Goal: Information Seeking & Learning: Learn about a topic

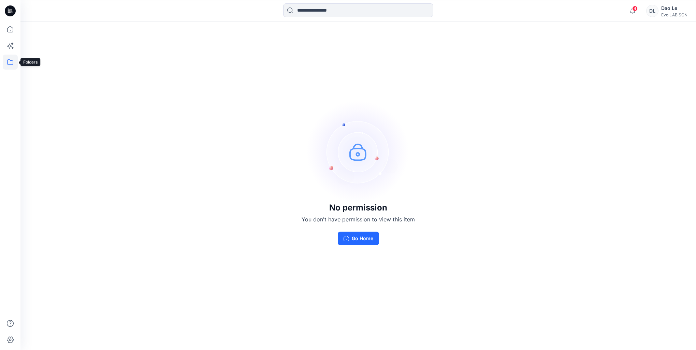
click at [13, 65] on icon at bounding box center [10, 62] width 15 height 15
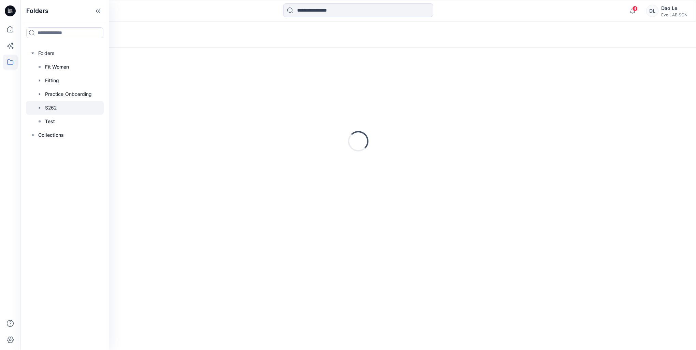
click at [54, 107] on div at bounding box center [65, 108] width 78 height 14
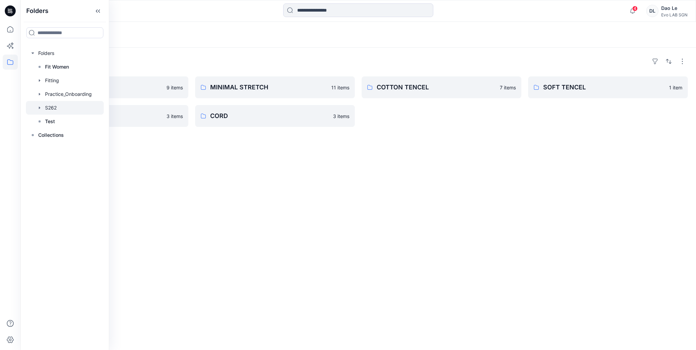
click at [257, 164] on div "Folders PAPER TOUCH 9 items SOFT ORGANIC 3 items MINIMAL STRETCH 11 items CORD …" at bounding box center [358, 199] width 676 height 302
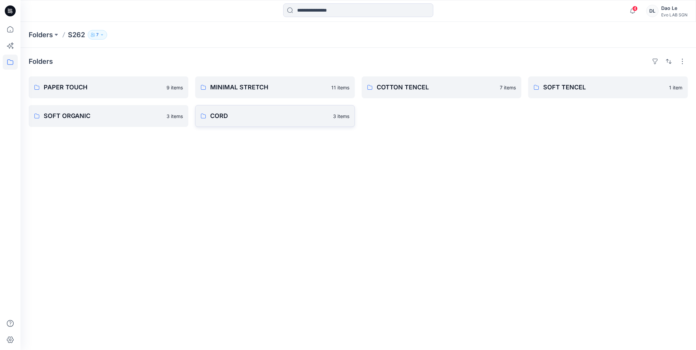
click at [246, 121] on link "CORD 3 items" at bounding box center [275, 116] width 160 height 22
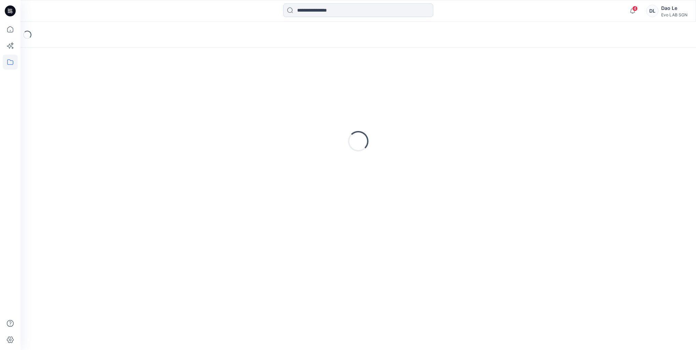
click at [246, 121] on div "Loading..." at bounding box center [358, 141] width 659 height 171
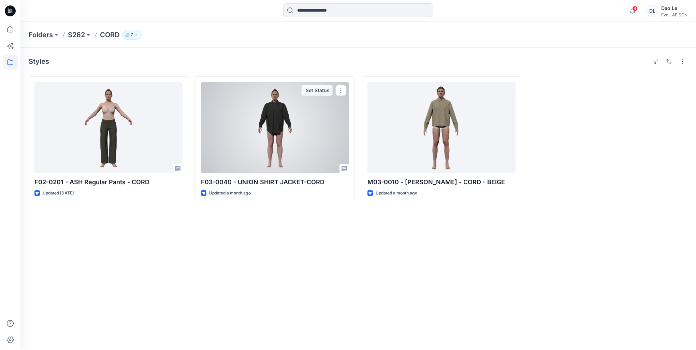
drag, startPoint x: 246, startPoint y: 121, endPoint x: 274, endPoint y: 141, distance: 35.0
click at [274, 141] on div at bounding box center [275, 127] width 148 height 91
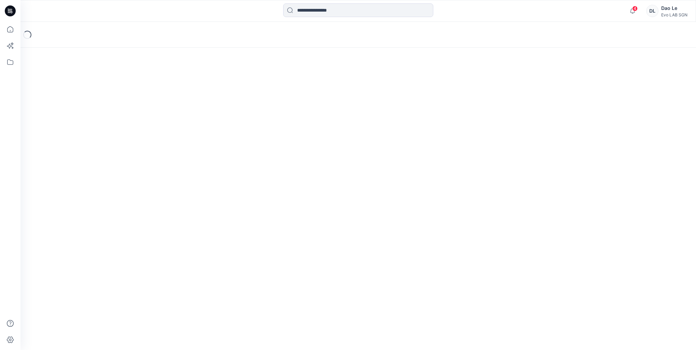
click at [274, 141] on div "Loading..." at bounding box center [358, 186] width 676 height 328
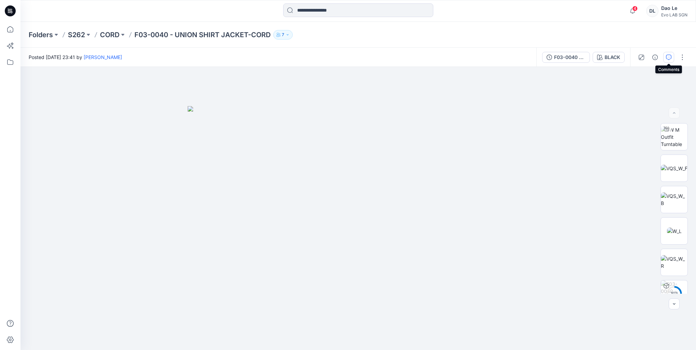
click at [668, 56] on icon "button" at bounding box center [668, 57] width 5 height 5
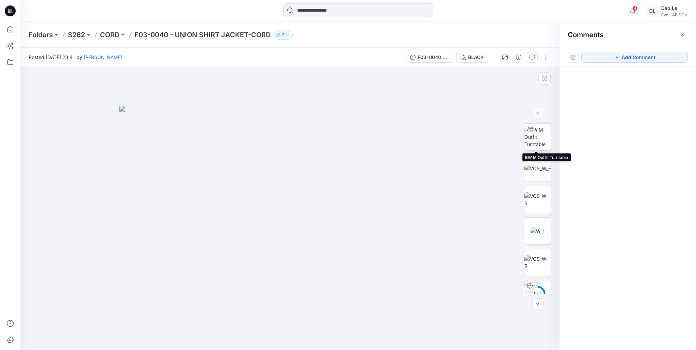
click at [534, 138] on img at bounding box center [538, 137] width 27 height 22
click at [539, 153] on div "86 %" at bounding box center [537, 208] width 27 height 171
click at [537, 165] on img at bounding box center [538, 168] width 27 height 7
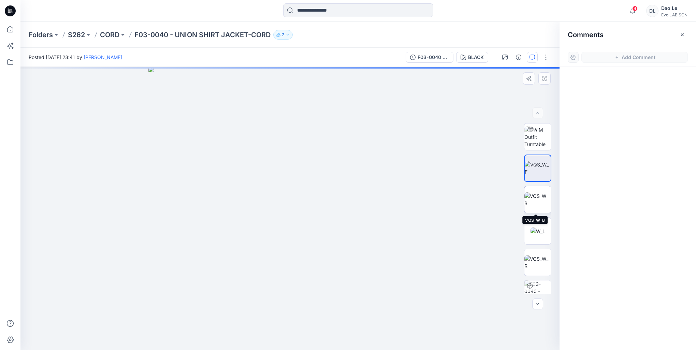
click at [537, 196] on img at bounding box center [538, 200] width 27 height 14
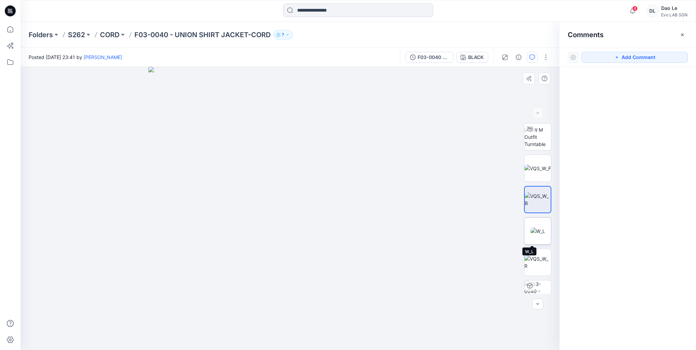
click at [536, 231] on img at bounding box center [538, 231] width 15 height 7
click at [534, 257] on img at bounding box center [538, 262] width 27 height 14
